Goal: Task Accomplishment & Management: Complete application form

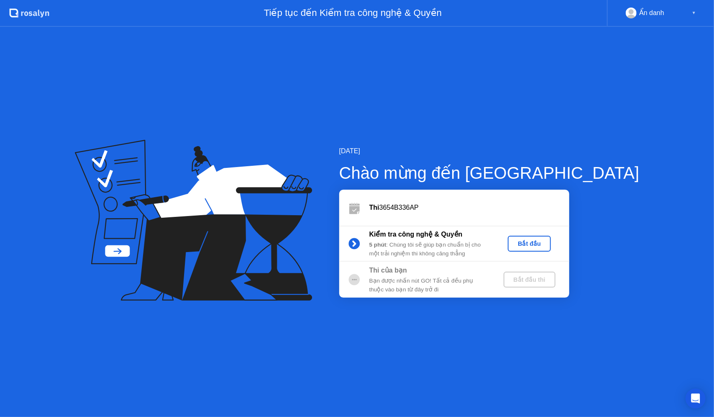
click at [548, 246] on div "Bắt đầu" at bounding box center [529, 243] width 36 height 7
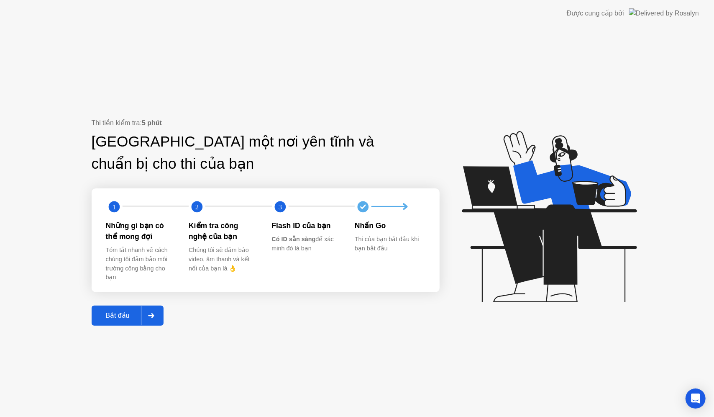
click at [110, 318] on div "Bắt đầu" at bounding box center [117, 315] width 47 height 8
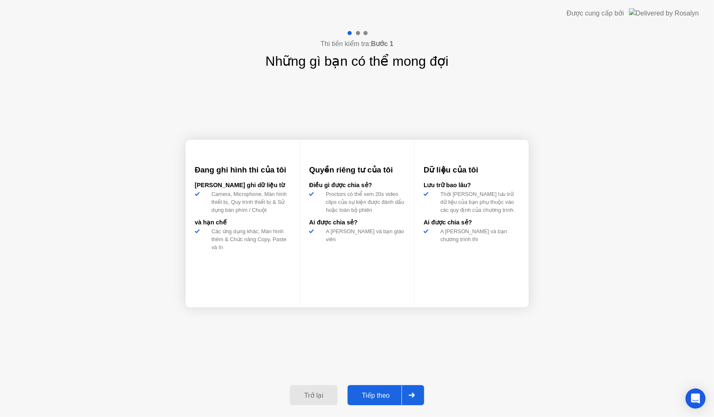
click at [375, 395] on div "Tiếp theo" at bounding box center [375, 395] width 51 height 8
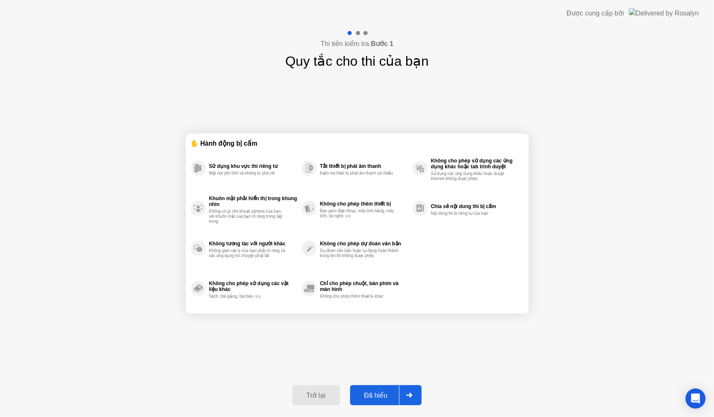
click at [393, 392] on div "Đã hiểu" at bounding box center [376, 395] width 47 height 8
select select "**********"
select select "*******"
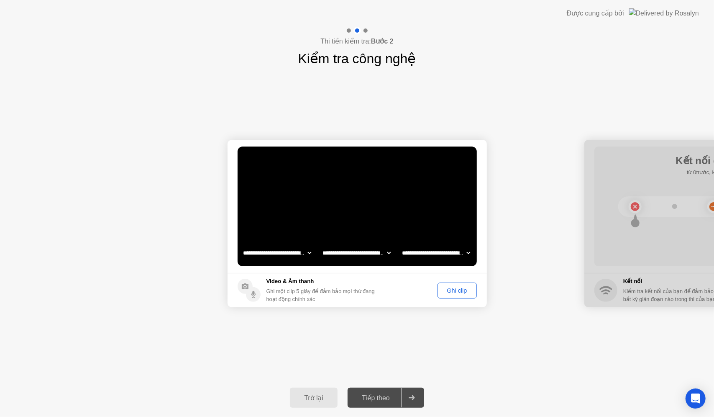
click at [390, 397] on div "Tiếp theo" at bounding box center [375, 398] width 51 height 8
click at [455, 292] on div "Ghi clip" at bounding box center [456, 290] width 33 height 7
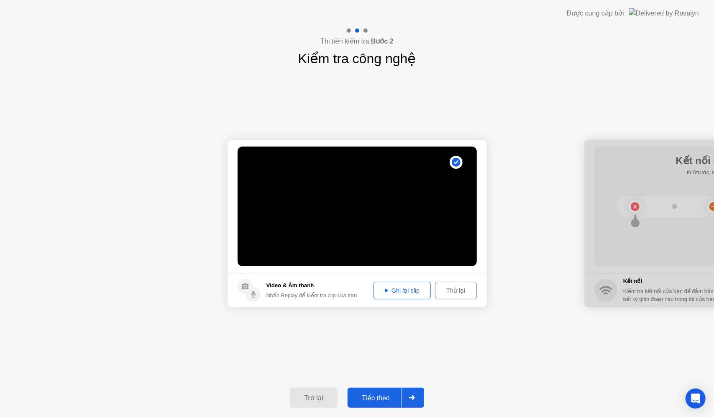
drag, startPoint x: 334, startPoint y: 226, endPoint x: 348, endPoint y: 227, distance: 14.3
click at [347, 227] on video at bounding box center [357, 206] width 239 height 120
click at [401, 288] on div "Ghi lại clip" at bounding box center [401, 290] width 51 height 7
click at [400, 401] on div "Tiếp theo" at bounding box center [375, 398] width 51 height 8
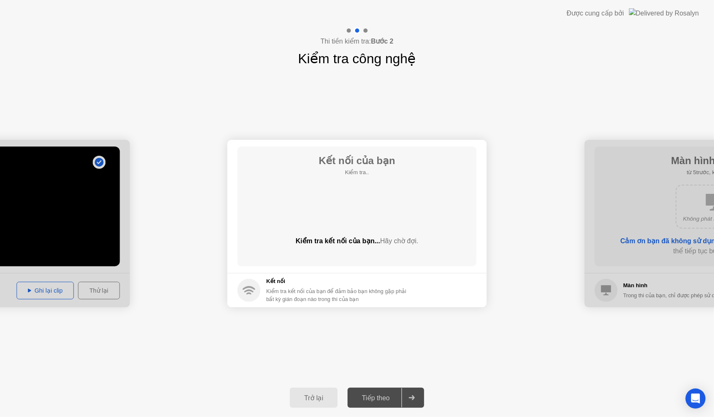
click at [315, 202] on div "Kết nối của bạn Kiểm tra.. Kiểm tra kết nối của bạn... Hãy chờ đợi." at bounding box center [357, 206] width 239 height 120
click at [374, 208] on div "Kết nối của bạn Kiểm tra.. Kiểm tra kết nối của bạn... Hãy chờ đợi." at bounding box center [357, 206] width 239 height 120
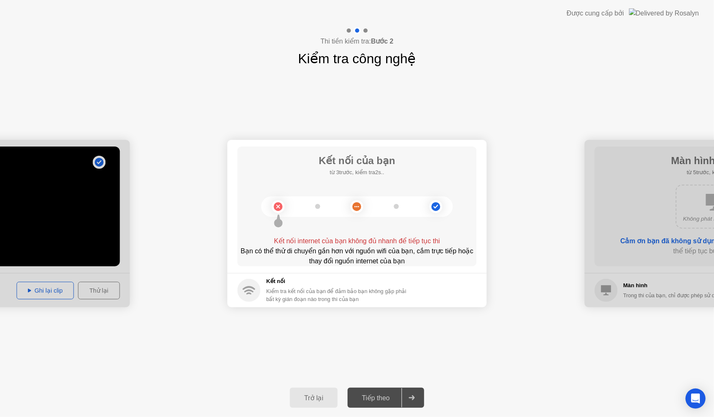
drag, startPoint x: 267, startPoint y: 268, endPoint x: 322, endPoint y: 261, distance: 54.8
click at [269, 269] on main "Kết nối của bạn từ 3trước, kiểm tra2s.. Kết nối internet của bạn không đủ nhanh…" at bounding box center [357, 206] width 259 height 133
drag, startPoint x: 324, startPoint y: 261, endPoint x: 318, endPoint y: 269, distance: 9.9
click at [324, 261] on div "Bạn có thể thử di chuyển gần hơn với nguồn wifi của bạn, cắm trực tiếp hoặc tha…" at bounding box center [357, 256] width 239 height 20
drag, startPoint x: 295, startPoint y: 390, endPoint x: 112, endPoint y: 267, distance: 220.5
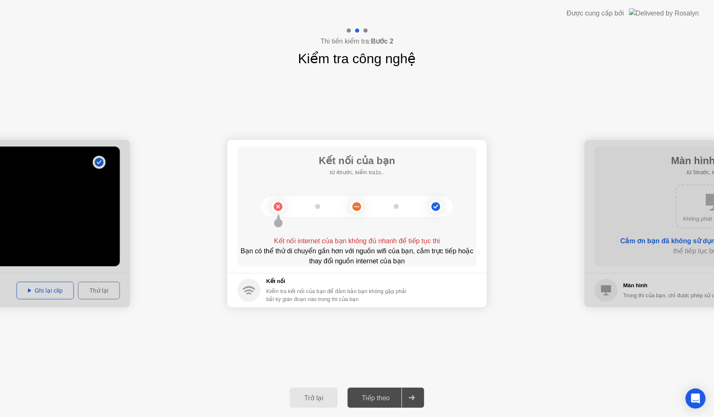
click at [295, 390] on button "Trở lại" at bounding box center [314, 397] width 48 height 20
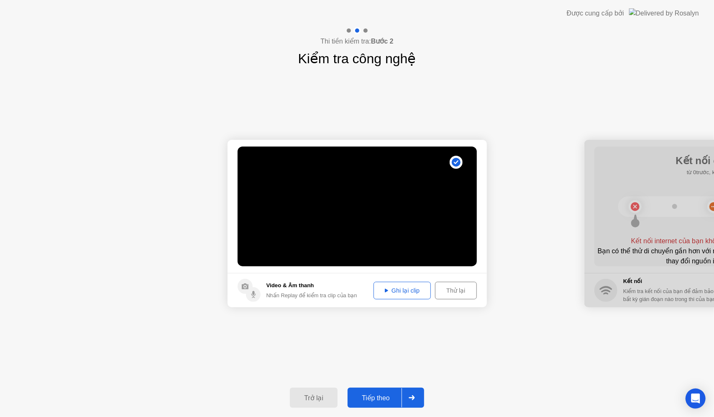
click at [401, 402] on div "Tiếp theo" at bounding box center [375, 398] width 51 height 8
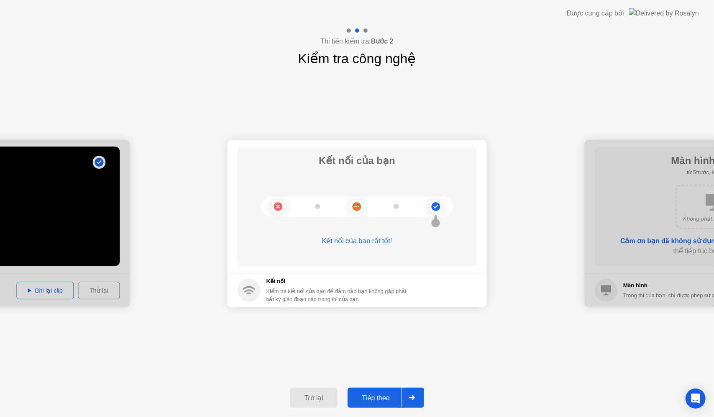
click at [408, 398] on div at bounding box center [412, 397] width 20 height 19
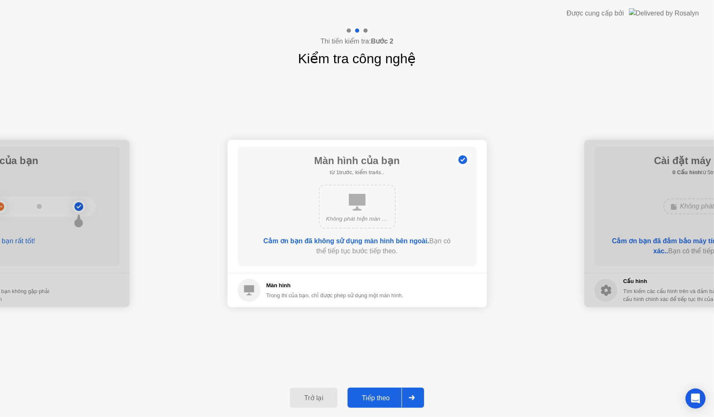
click at [353, 217] on div "Không phát hiện màn hình" at bounding box center [357, 219] width 62 height 8
drag, startPoint x: 376, startPoint y: 166, endPoint x: 378, endPoint y: 177, distance: 12.0
click at [376, 167] on h1 "Màn hình của bạn" at bounding box center [357, 160] width 86 height 15
click at [394, 394] on div "Tiếp theo" at bounding box center [375, 398] width 51 height 8
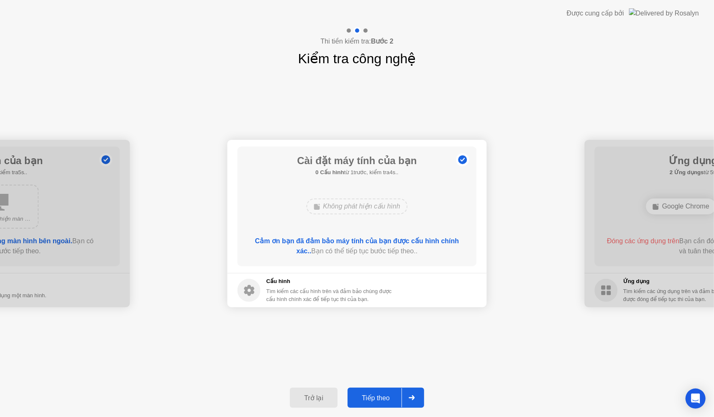
click at [399, 394] on div "Tiếp theo" at bounding box center [375, 398] width 51 height 8
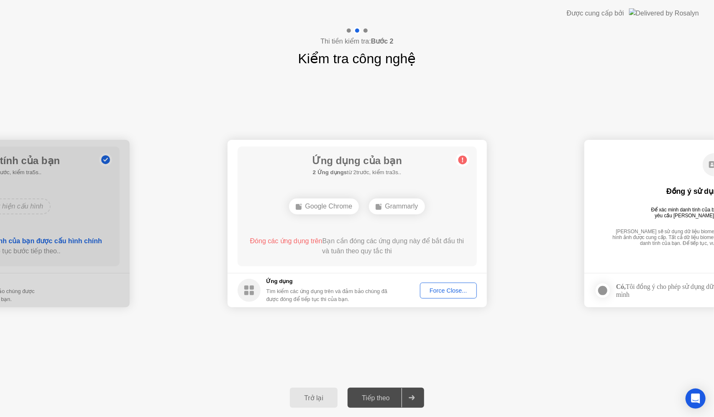
drag, startPoint x: 307, startPoint y: 253, endPoint x: 333, endPoint y: 241, distance: 28.5
click at [310, 252] on div "Đóng các ứng dụng trên Bạn cần đóng các ứng dụng này để bắt đầu thi và tuân the…" at bounding box center [356, 246] width 215 height 20
click at [381, 396] on div "Tiếp theo" at bounding box center [375, 398] width 51 height 8
drag, startPoint x: 356, startPoint y: 279, endPoint x: 366, endPoint y: 276, distance: 10.8
click at [361, 277] on h5 "Ứng dụng" at bounding box center [329, 281] width 127 height 8
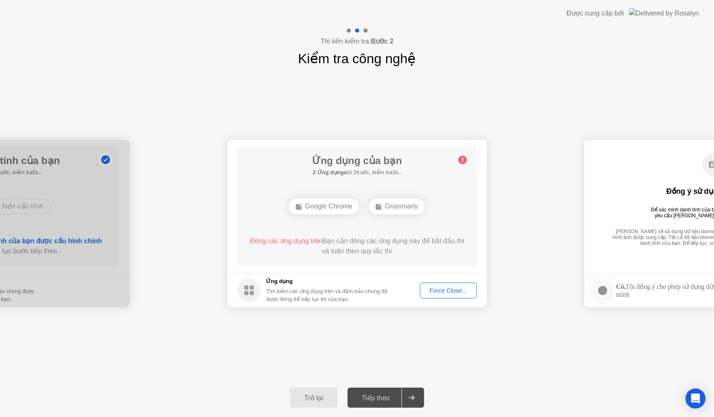
click at [390, 261] on div "Ứng dụng của bạn 2 Ứng dụngs từ 2trước, kiểm tra3s.. Google Chrome Grammarly Đó…" at bounding box center [357, 206] width 239 height 120
drag, startPoint x: 405, startPoint y: 243, endPoint x: 408, endPoint y: 238, distance: 6.4
click at [407, 241] on div "Đóng các ứng dụng trên Bạn cần đóng các ứng dụng này để bắt đầu thi và tuân the…" at bounding box center [356, 246] width 215 height 20
drag, startPoint x: 345, startPoint y: 196, endPoint x: 400, endPoint y: 198, distance: 54.8
click at [346, 196] on div "Google Chrome Grammarly" at bounding box center [357, 206] width 192 height 23
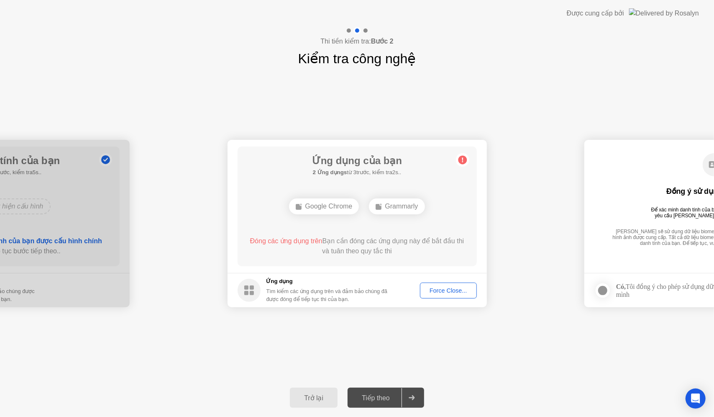
click at [301, 189] on div "Ứng dụng của bạn 2 Ứng dụngs từ 3trước, kiểm tra2s.. Google Chrome Grammarly Đó…" at bounding box center [357, 206] width 239 height 120
drag, startPoint x: 330, startPoint y: 172, endPoint x: 386, endPoint y: 177, distance: 55.5
click at [332, 172] on b "2 Ứng dụngs" at bounding box center [330, 172] width 34 height 6
drag, startPoint x: 386, startPoint y: 177, endPoint x: 316, endPoint y: 229, distance: 86.8
click at [383, 184] on div "Ứng dụng của bạn 2 Ứng dụngs từ 3trước, kiểm tra2s.. Google Chrome Grammarly Đó…" at bounding box center [357, 206] width 239 height 120
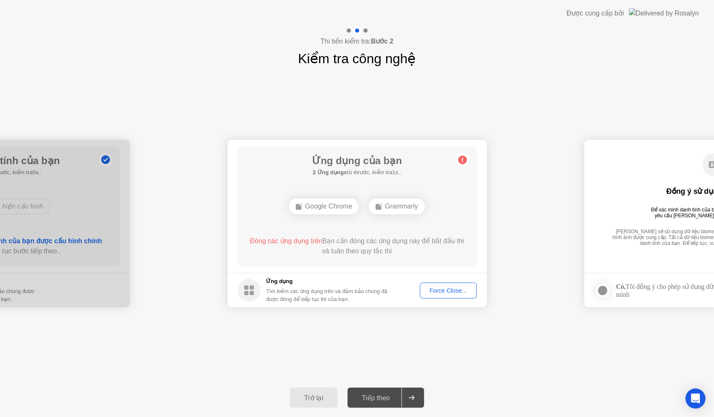
drag, startPoint x: 316, startPoint y: 229, endPoint x: 435, endPoint y: 292, distance: 135.5
click at [330, 234] on div "Ứng dụng của bạn 2 Ứng dụngs từ 4trước, kiểm tra1s.. Google Chrome Grammarly Đó…" at bounding box center [357, 206] width 239 height 120
click at [377, 400] on div "Tiếp theo" at bounding box center [375, 398] width 51 height 8
drag, startPoint x: 400, startPoint y: 395, endPoint x: 343, endPoint y: 317, distance: 96.7
click at [401, 395] on div "Tiếp theo" at bounding box center [375, 398] width 51 height 8
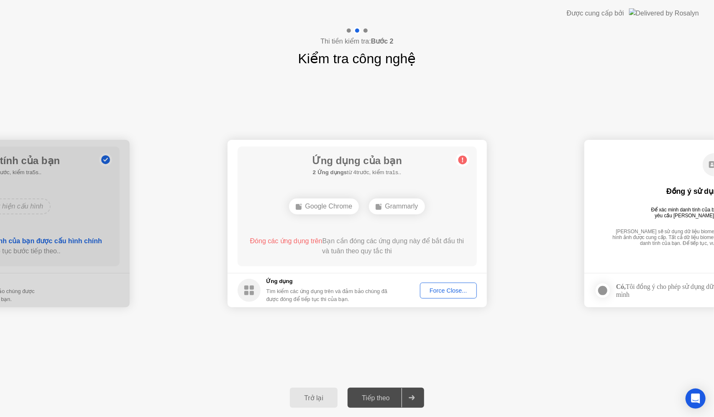
drag, startPoint x: 319, startPoint y: 297, endPoint x: 353, endPoint y: 276, distance: 39.8
click at [320, 296] on div "Tìm kiếm các ứng dụng trên và đảm bảo chúng đã được đóng để tiếp tục thi của bạ…" at bounding box center [329, 295] width 127 height 16
click at [458, 290] on div "Force Close..." at bounding box center [448, 290] width 51 height 7
click at [450, 297] on button "Force Close..." at bounding box center [448, 290] width 57 height 16
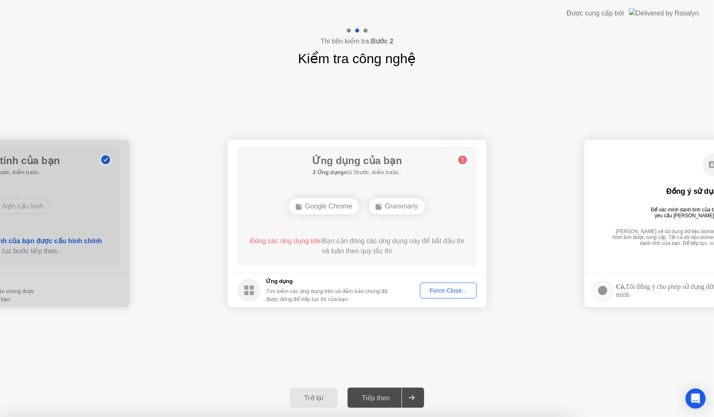
drag, startPoint x: 389, startPoint y: 261, endPoint x: 335, endPoint y: 238, distance: 58.1
drag, startPoint x: 312, startPoint y: 235, endPoint x: 314, endPoint y: 230, distance: 5.3
click at [312, 234] on div "Ứng dụng của bạn 2 Ứng dụngs từ 3trước, kiểm tra2s.. Google Chrome Grammarly Đó…" at bounding box center [357, 206] width 239 height 120
click at [317, 226] on div "Ứng dụng của bạn 2 Ứng dụngs từ 3trước, kiểm tra2s.. Google Chrome Grammarly Đó…" at bounding box center [357, 206] width 239 height 120
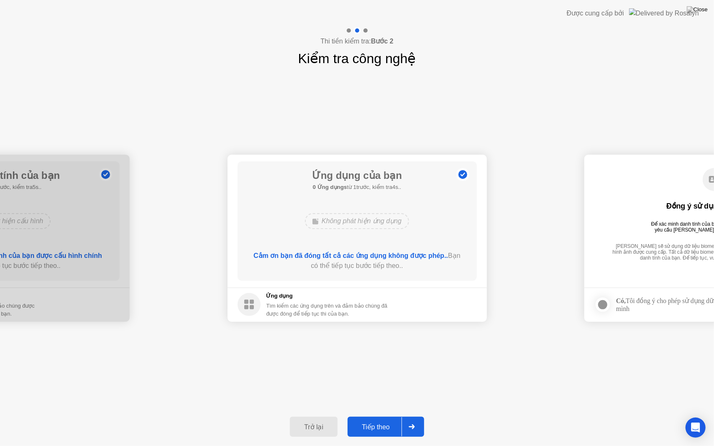
click at [388, 416] on button "Tiếp theo" at bounding box center [386, 427] width 77 height 20
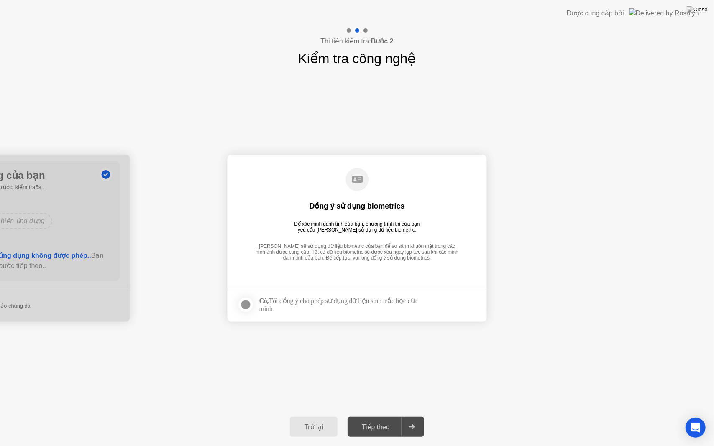
click at [247, 302] on div at bounding box center [246, 305] width 10 height 10
click at [404, 416] on div at bounding box center [412, 426] width 20 height 19
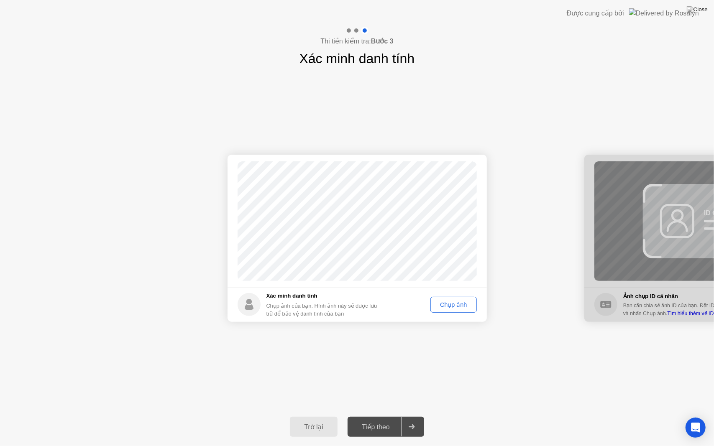
click at [446, 304] on div "Chụp ảnh" at bounding box center [453, 305] width 40 height 7
drag, startPoint x: 388, startPoint y: 427, endPoint x: 391, endPoint y: 422, distance: 4.9
click at [388, 416] on div "Tiếp theo" at bounding box center [375, 427] width 51 height 8
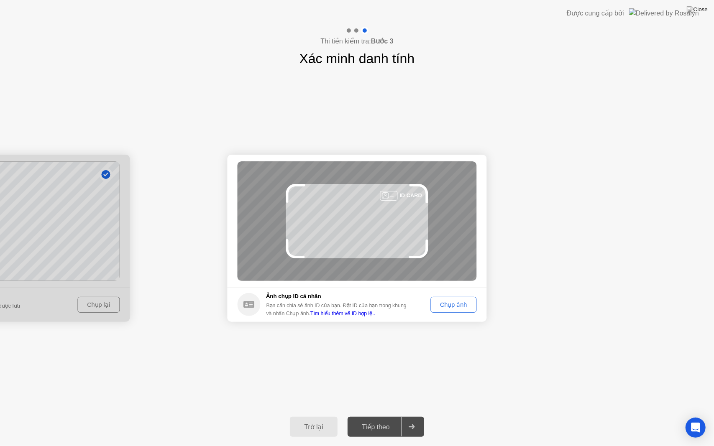
click at [453, 304] on div "Chụp ảnh" at bounding box center [453, 305] width 40 height 7
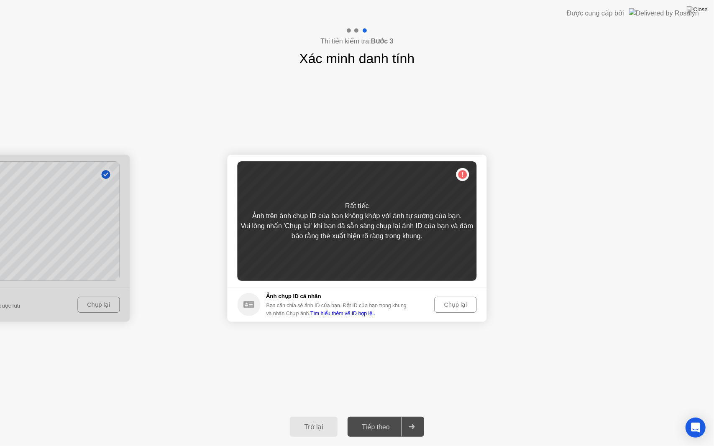
click at [453, 304] on div "Chụp lại" at bounding box center [456, 305] width 36 height 7
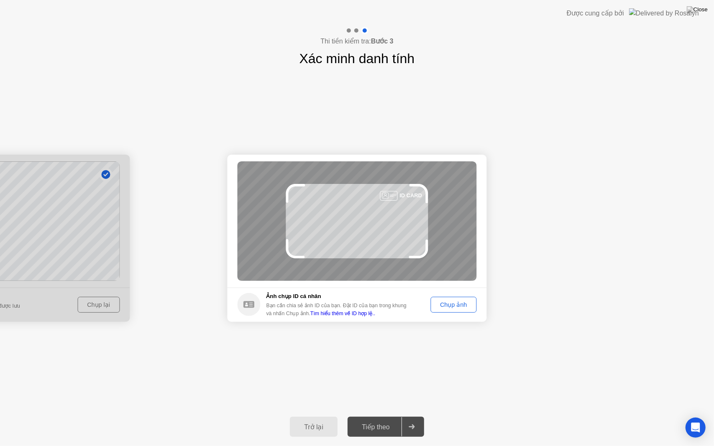
click at [460, 307] on div "Chụp ảnh" at bounding box center [453, 305] width 40 height 7
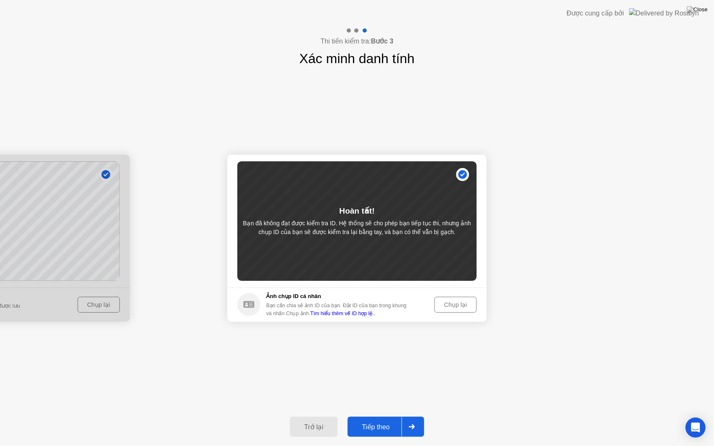
click at [400, 416] on div "Tiếp theo" at bounding box center [375, 427] width 51 height 8
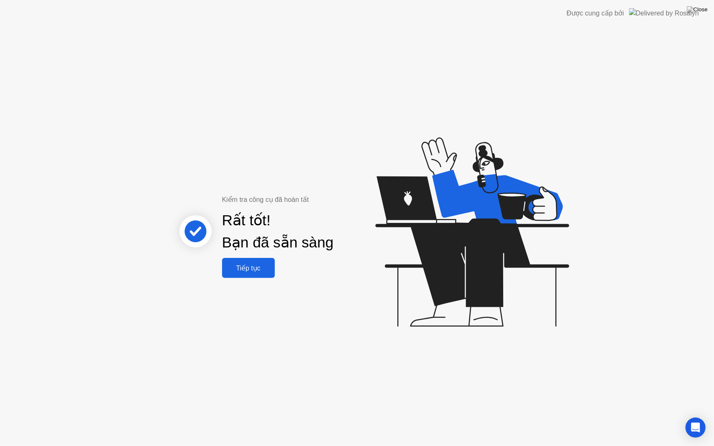
click at [258, 264] on div "Tiếp tục" at bounding box center [249, 268] width 48 height 8
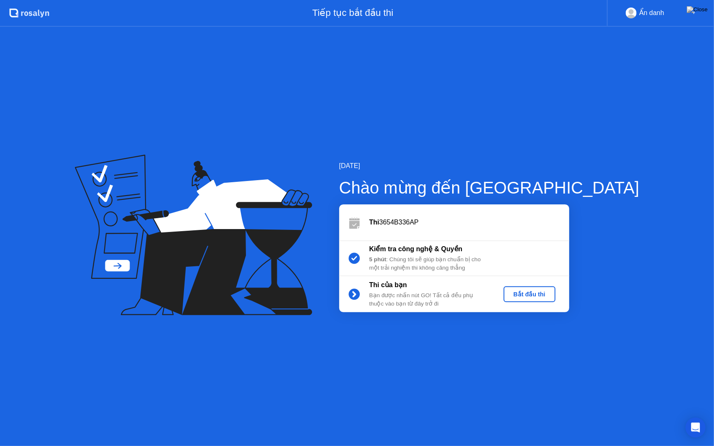
click at [552, 293] on div "Bắt đầu thi" at bounding box center [529, 294] width 45 height 7
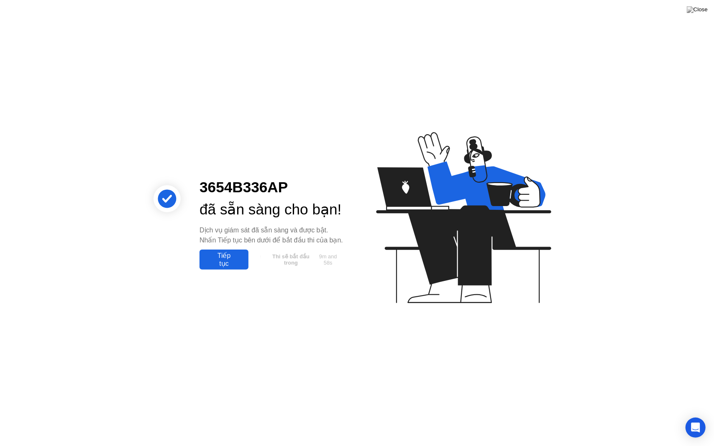
click at [234, 268] on div "Tiếp tục" at bounding box center [224, 260] width 44 height 16
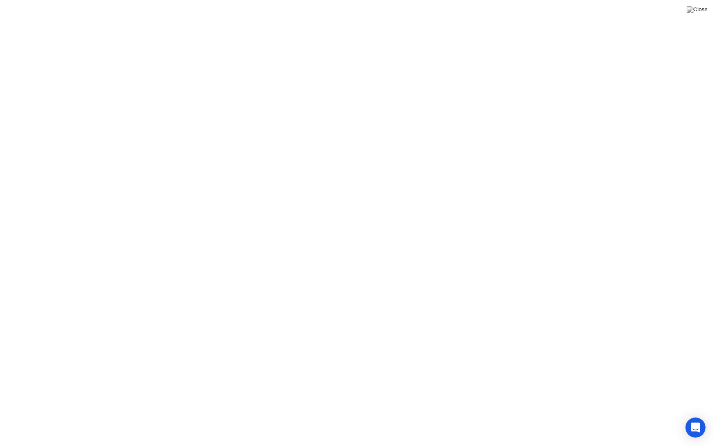
click div "Đã hiểu!"
